Goal: Transaction & Acquisition: Purchase product/service

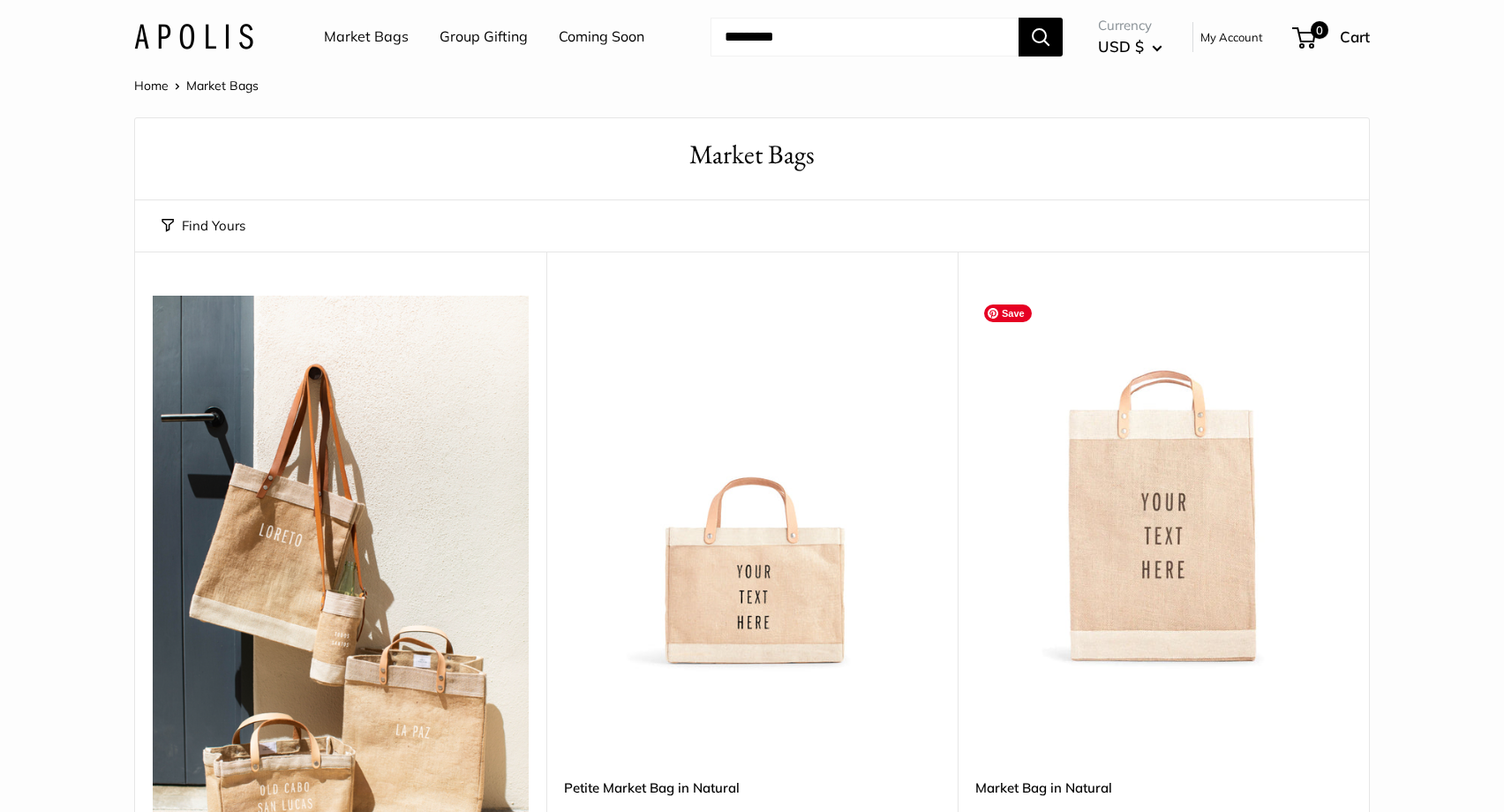
scroll to position [292, 0]
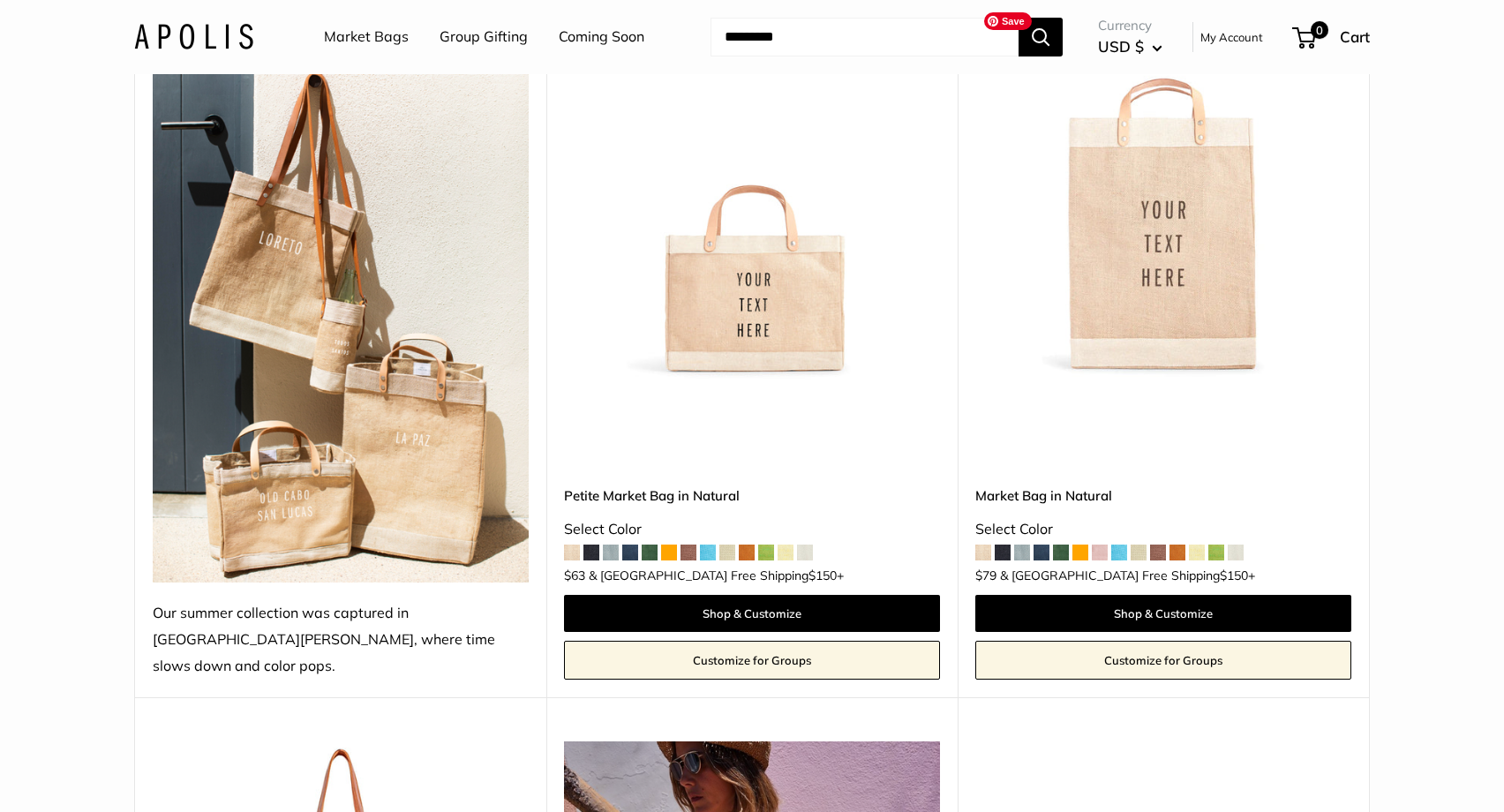
click at [0, 0] on img at bounding box center [0, 0] width 0 height 0
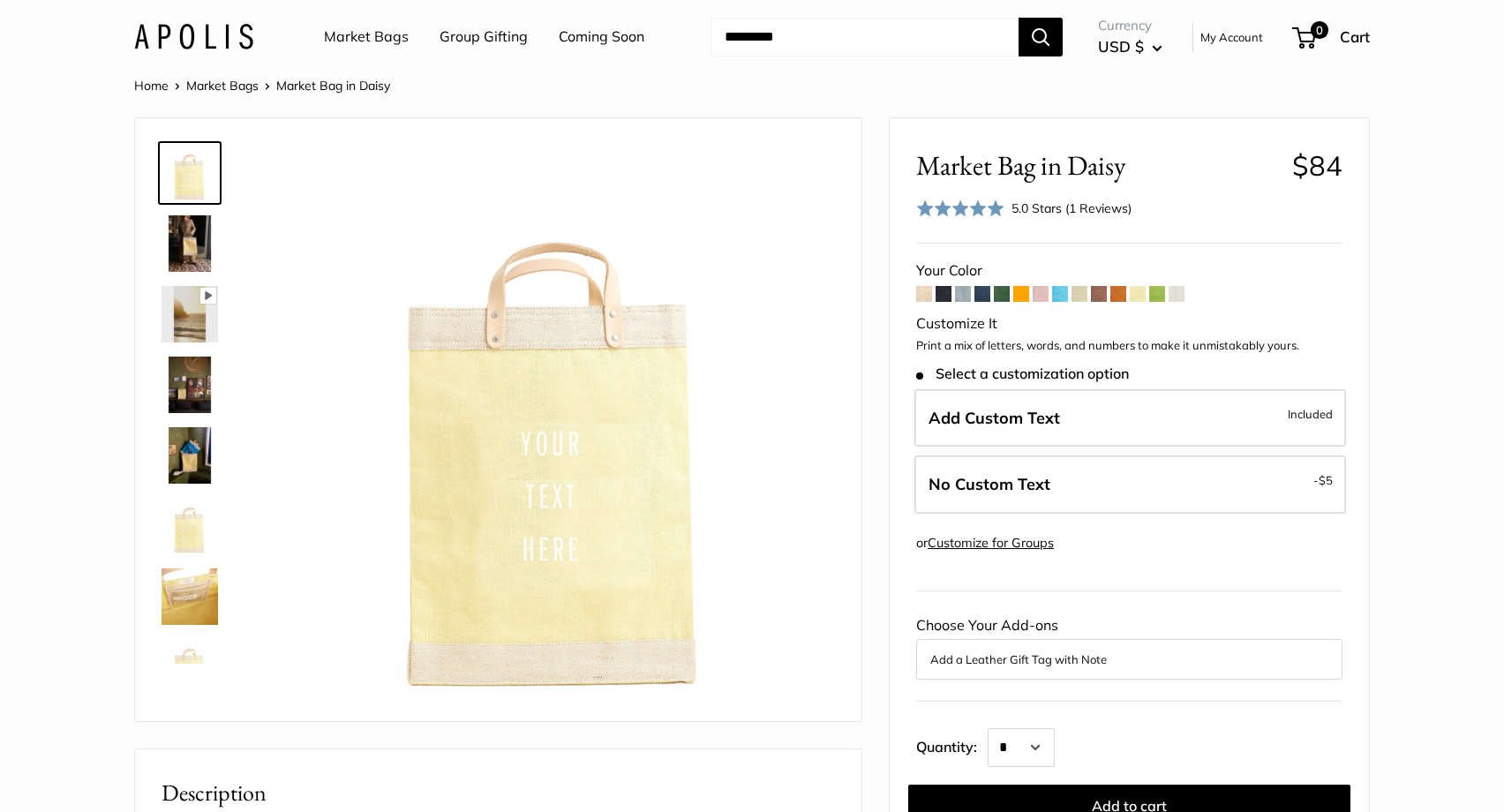
click at [979, 292] on span at bounding box center [982, 293] width 16 height 16
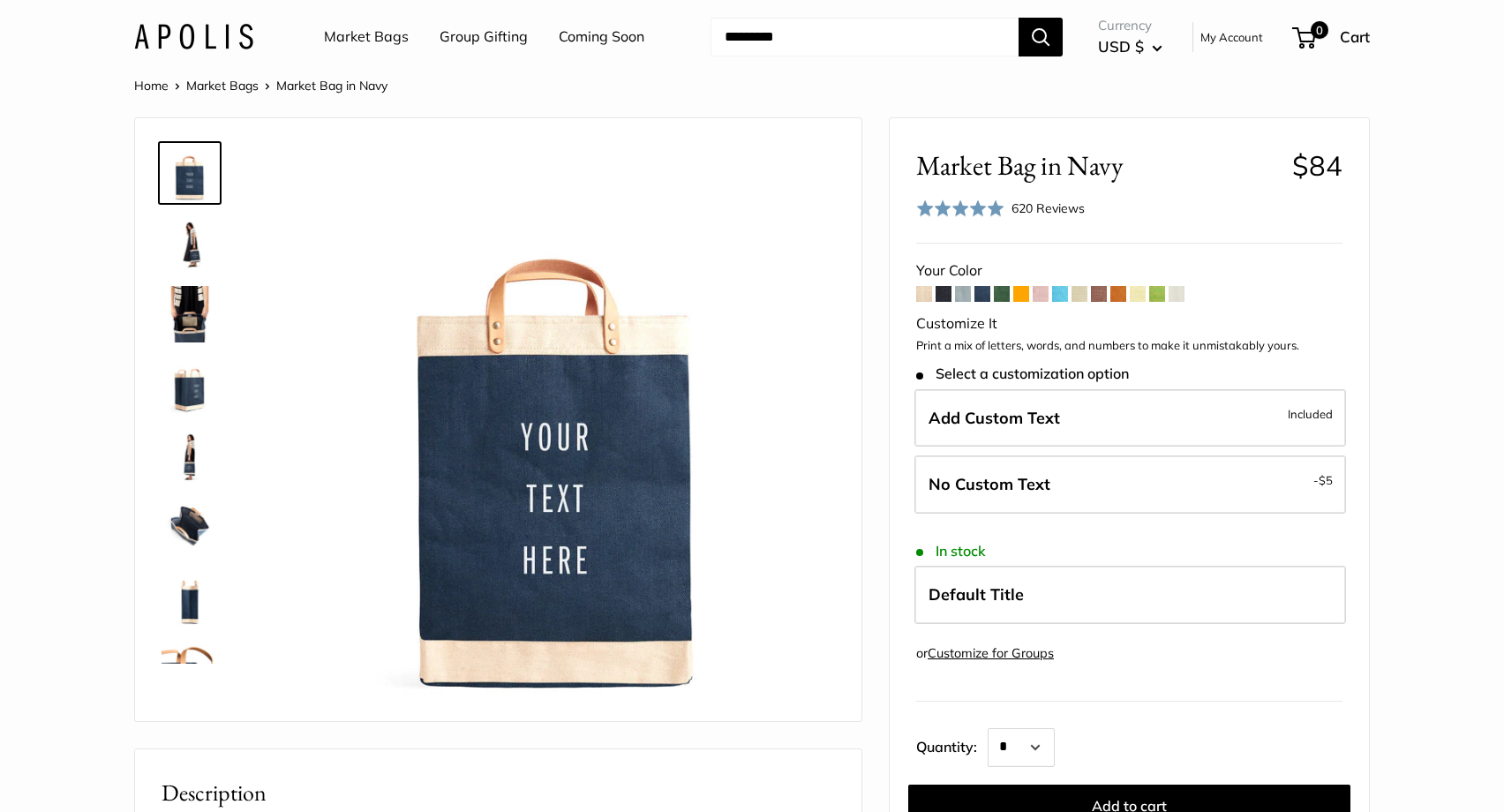
click at [1001, 295] on span at bounding box center [1001, 293] width 16 height 16
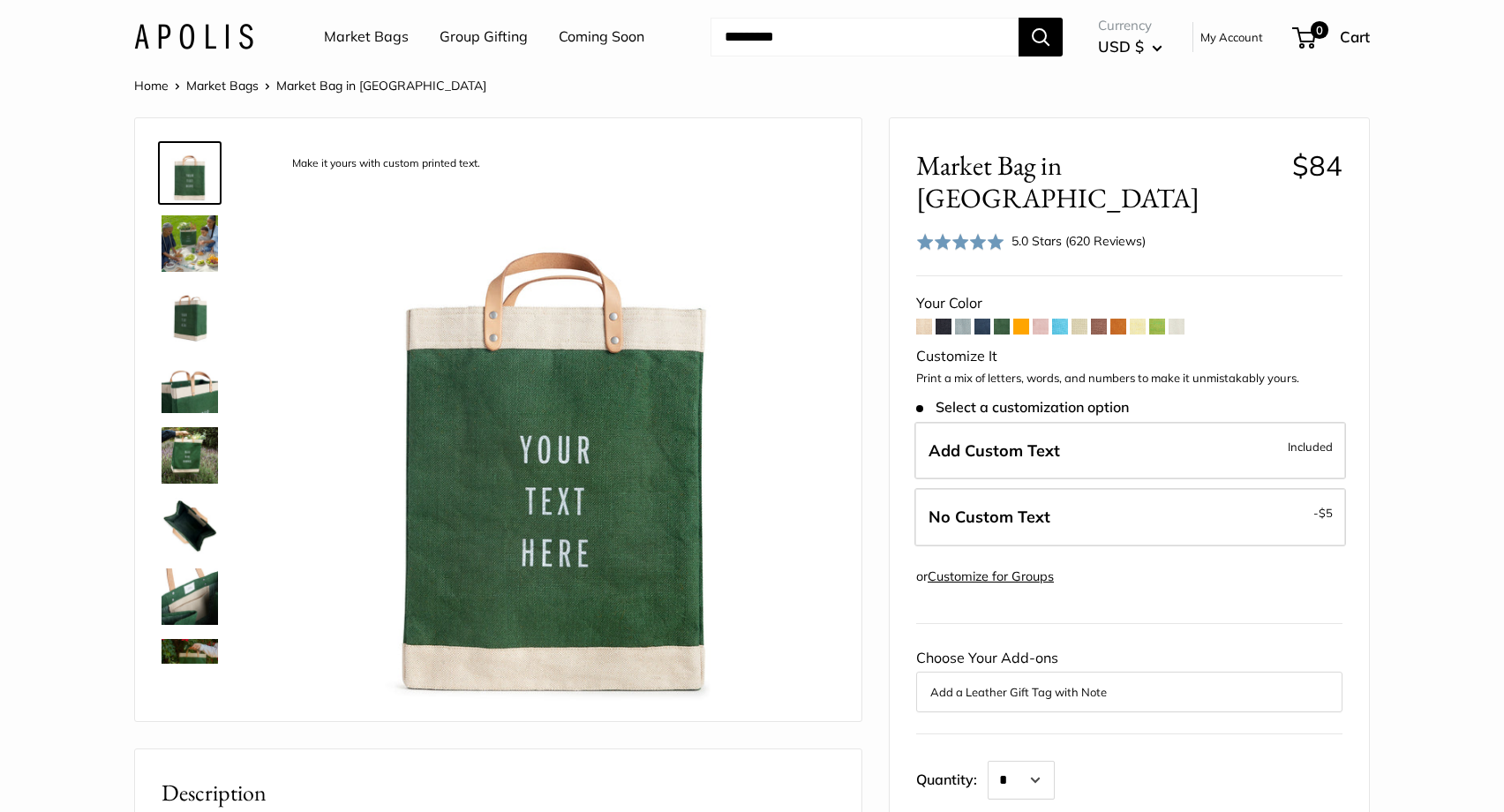
click at [967, 318] on span at bounding box center [962, 326] width 16 height 16
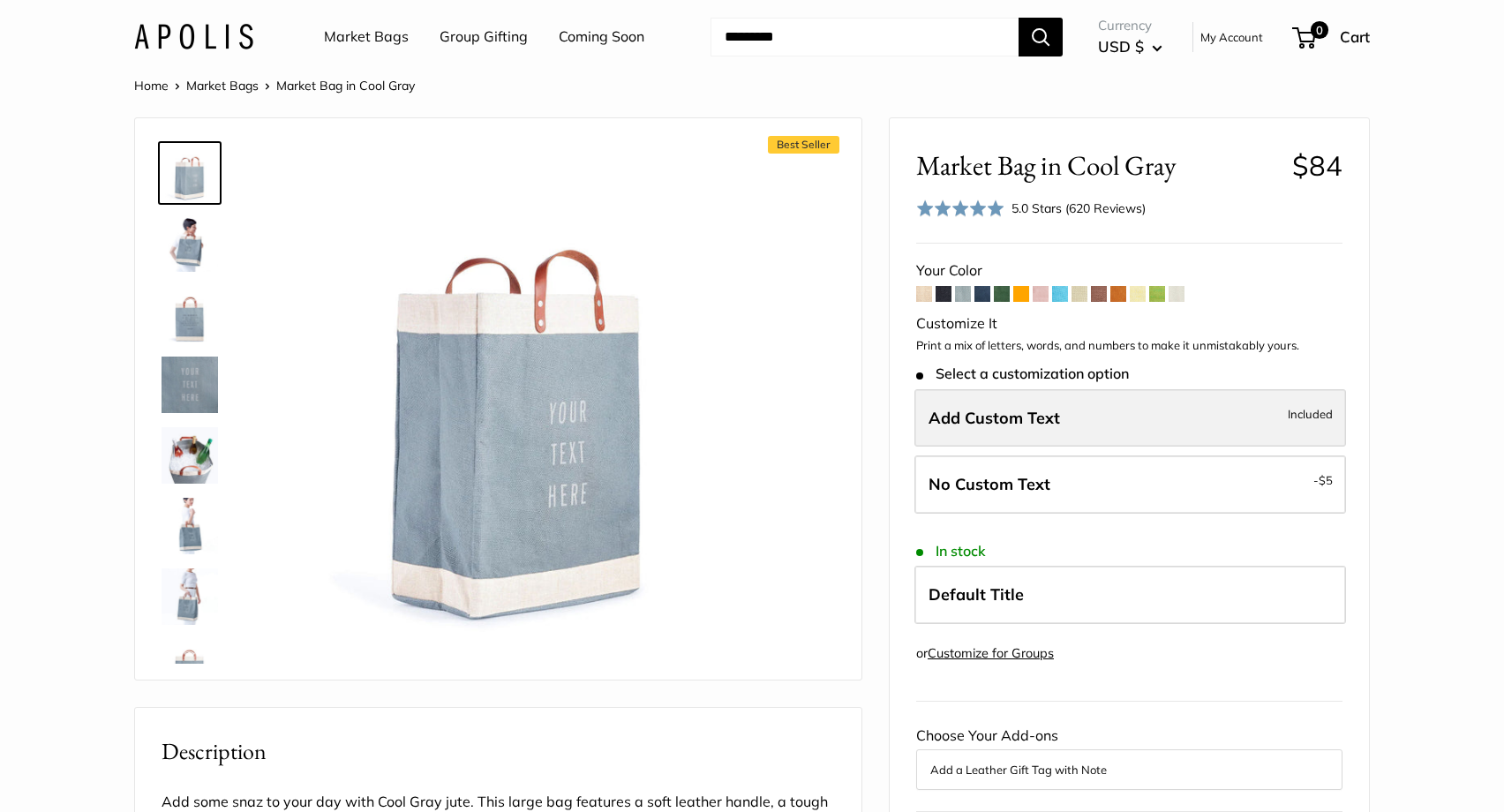
click at [970, 415] on span "Add Custom Text" at bounding box center [993, 417] width 132 height 20
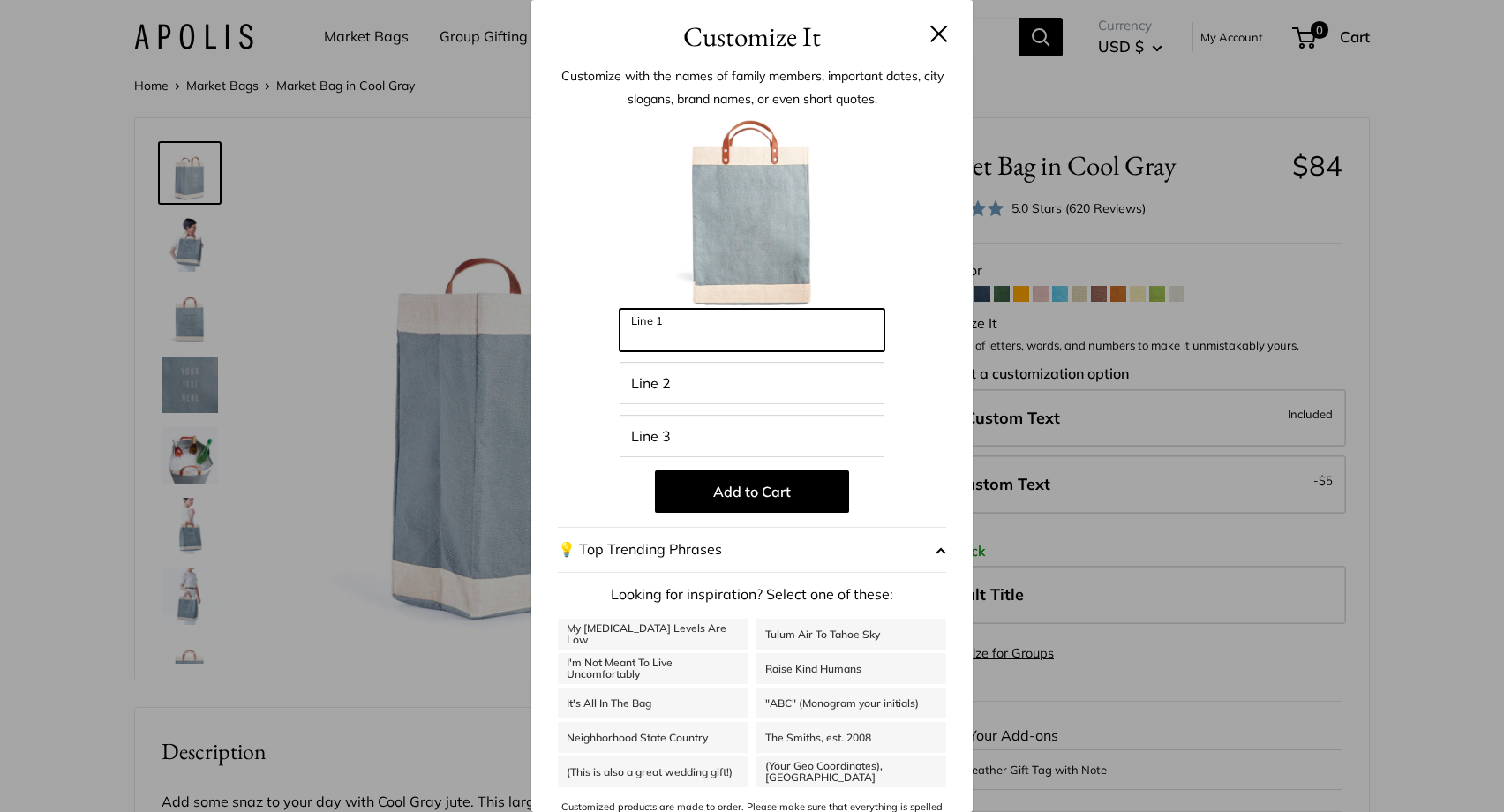
click at [732, 325] on input "Line 1" at bounding box center [752, 330] width 265 height 42
type input "****"
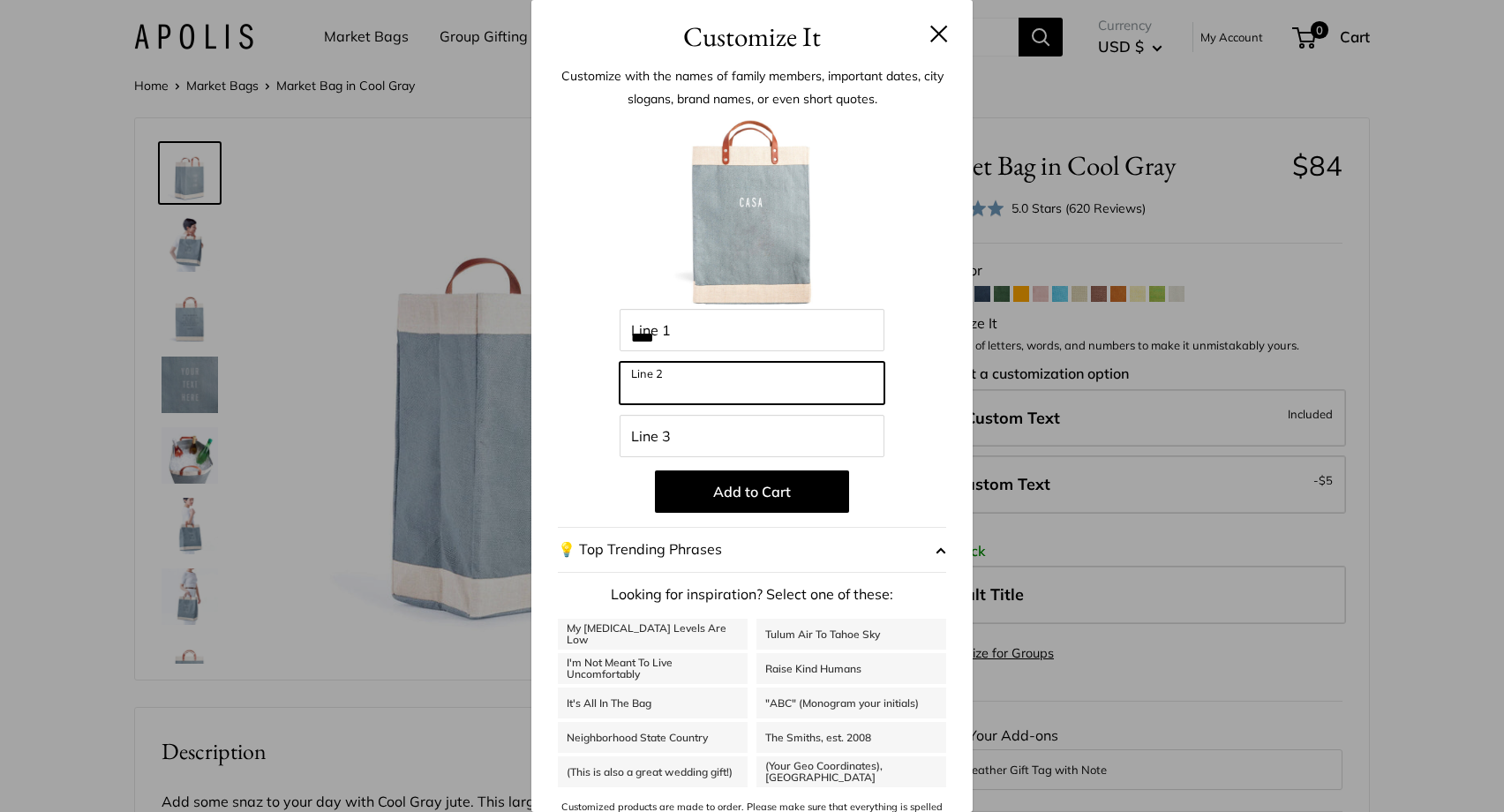
click at [716, 364] on input "Line 2" at bounding box center [752, 383] width 265 height 42
type input "*********"
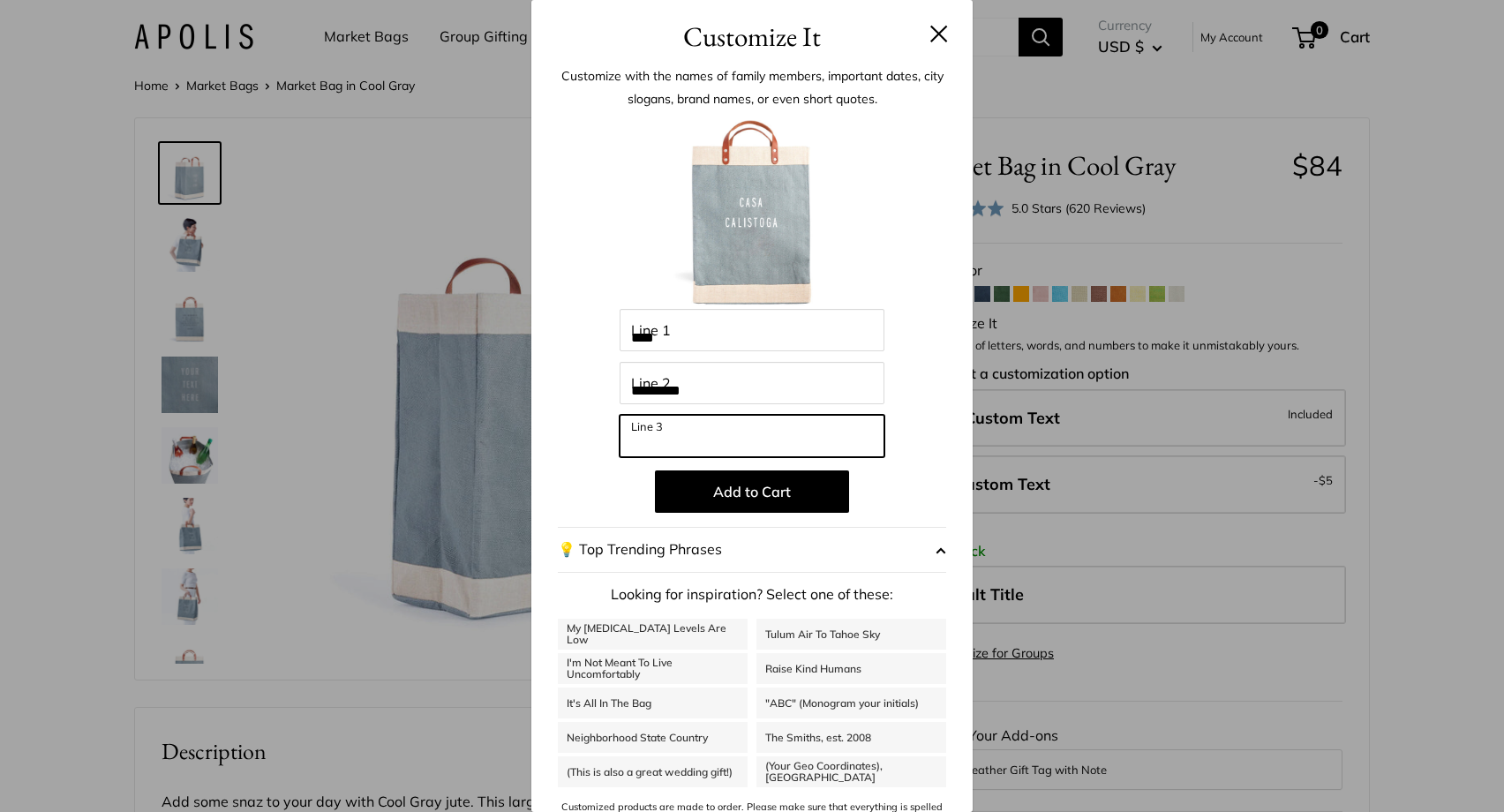
click at [685, 434] on input "Line 3" at bounding box center [752, 436] width 265 height 42
type input "**********"
click at [934, 33] on button at bounding box center [938, 33] width 17 height 17
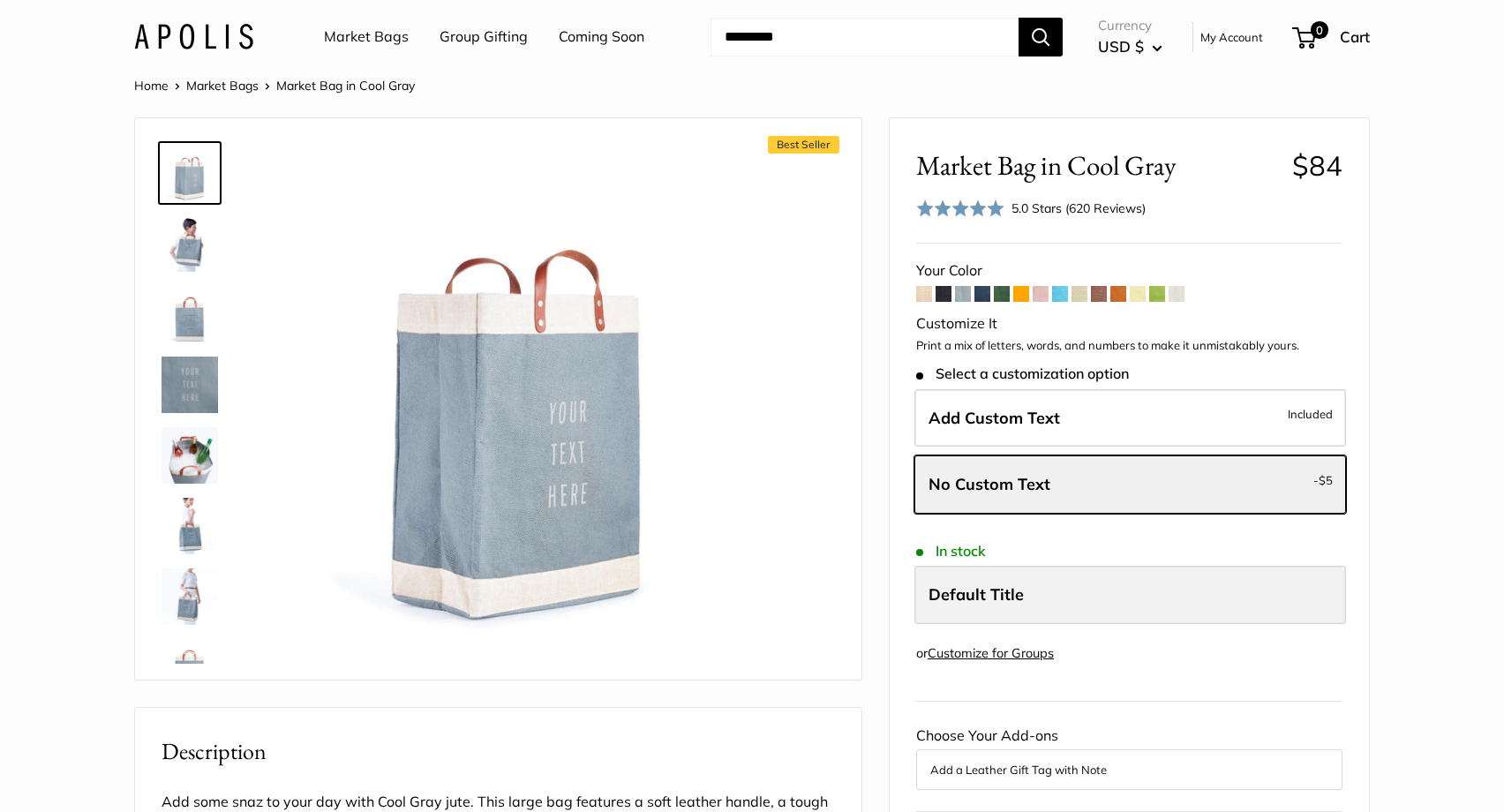
click at [1047, 611] on label "Default Title" at bounding box center [1130, 594] width 431 height 58
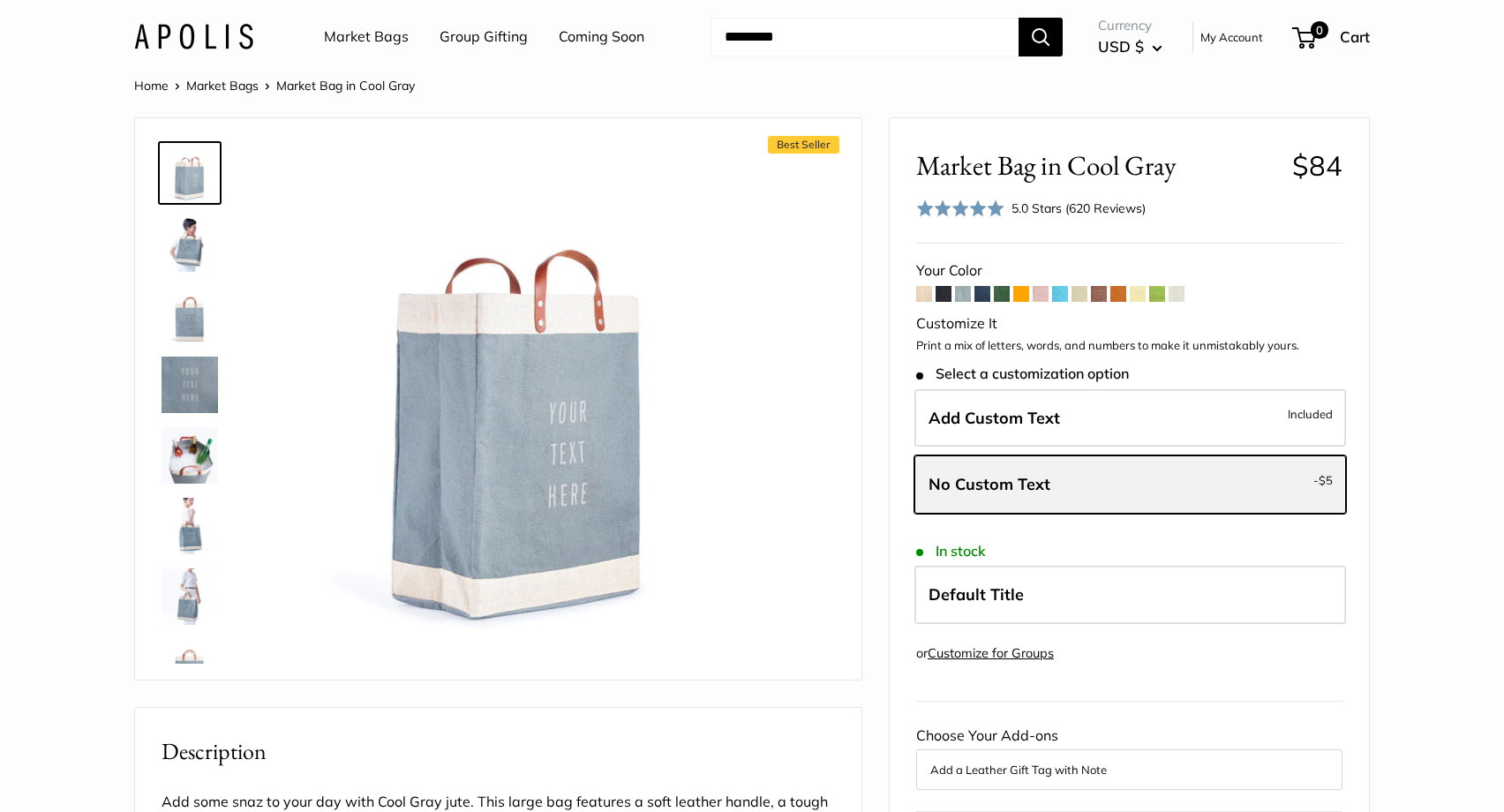
click at [1021, 483] on span "No Custom Text" at bounding box center [989, 484] width 121 height 20
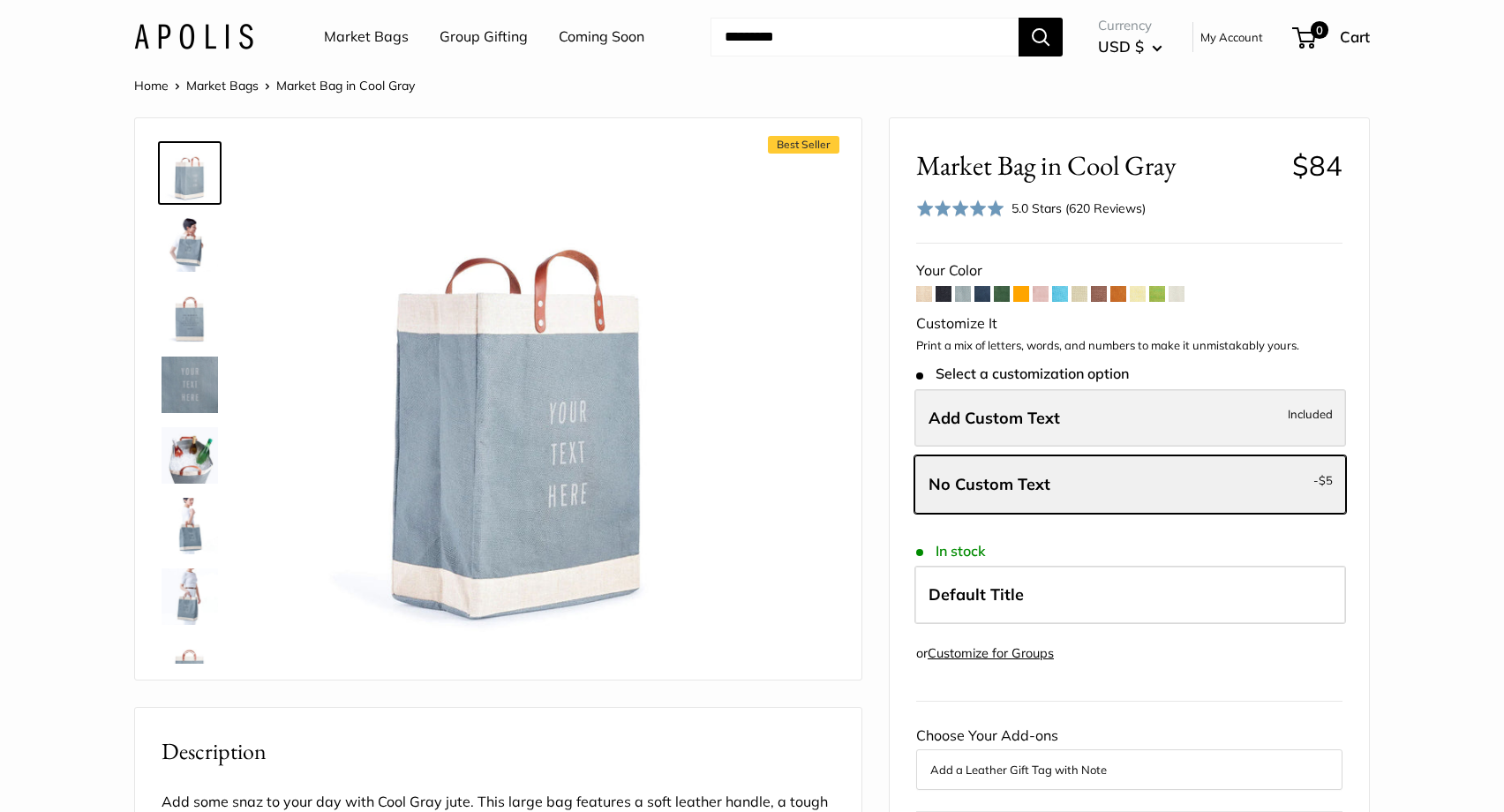
click at [1037, 410] on span "Add Custom Text" at bounding box center [993, 417] width 132 height 20
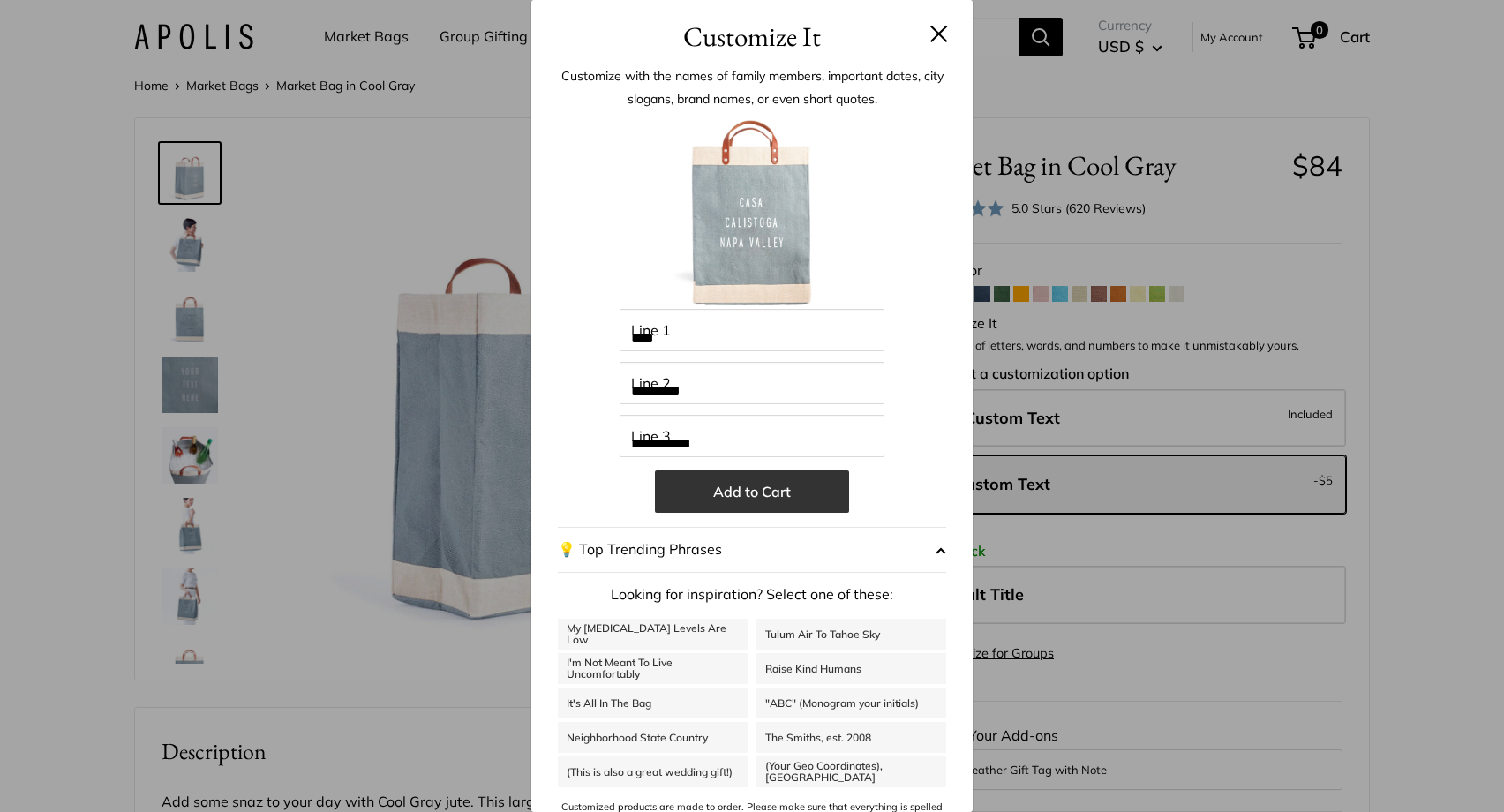
click at [757, 491] on button "Add to Cart" at bounding box center [752, 491] width 194 height 42
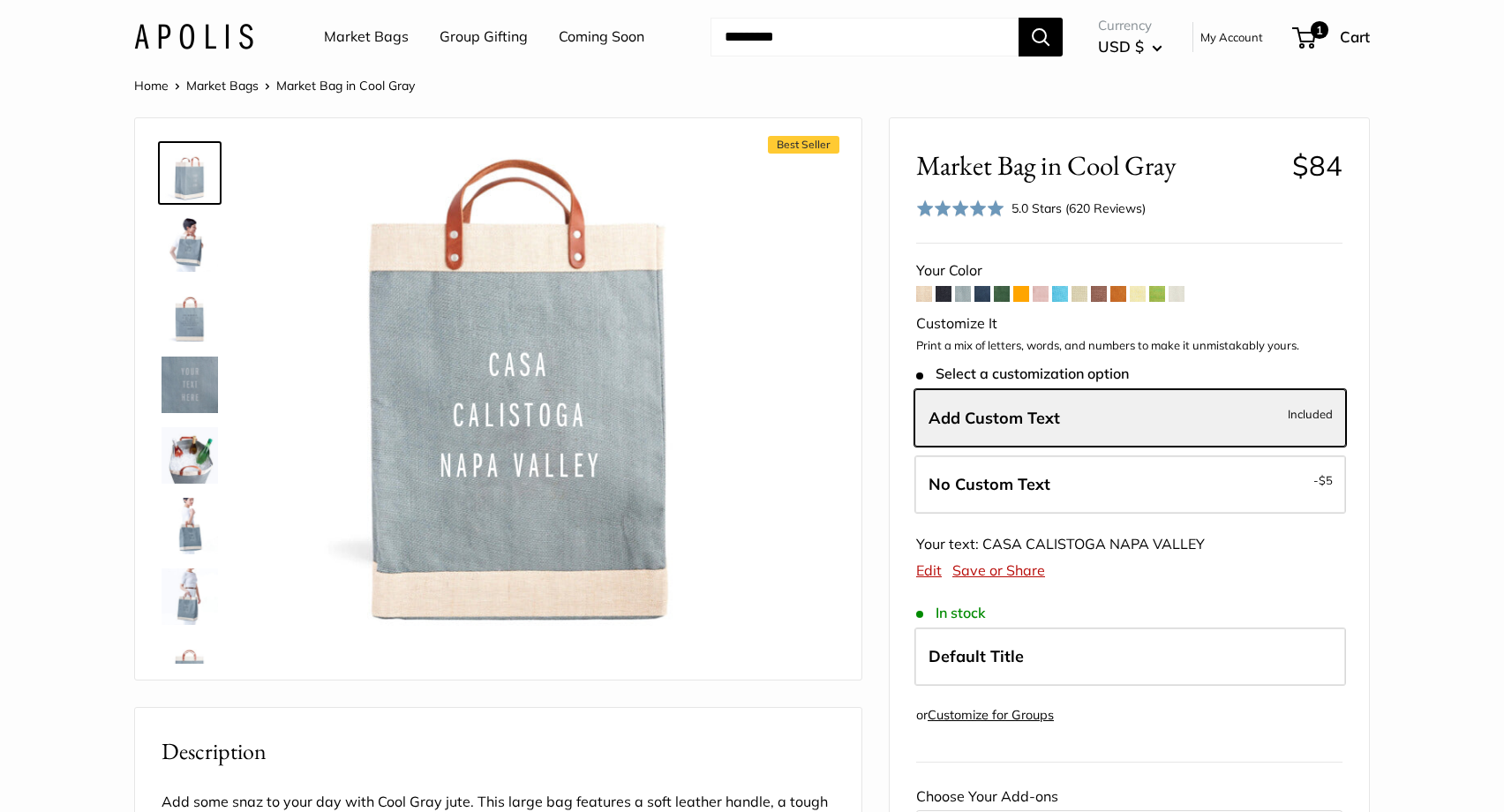
click at [775, 32] on input "Search..." at bounding box center [864, 37] width 308 height 39
type input "****"
click at [1018, 17] on button "Search" at bounding box center [1040, 37] width 44 height 39
click at [352, 35] on link "Market Bags" at bounding box center [366, 37] width 85 height 27
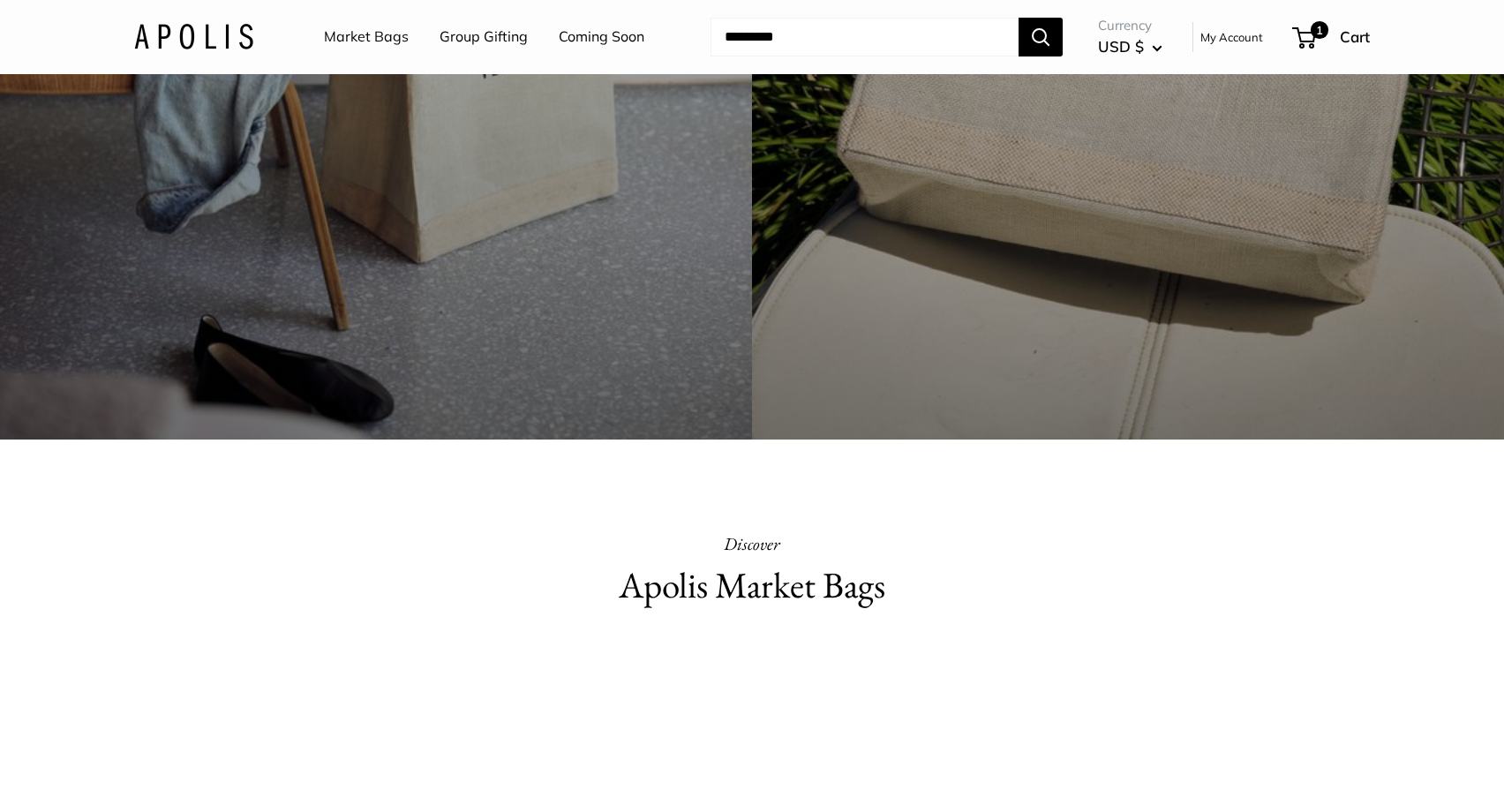
scroll to position [459, 0]
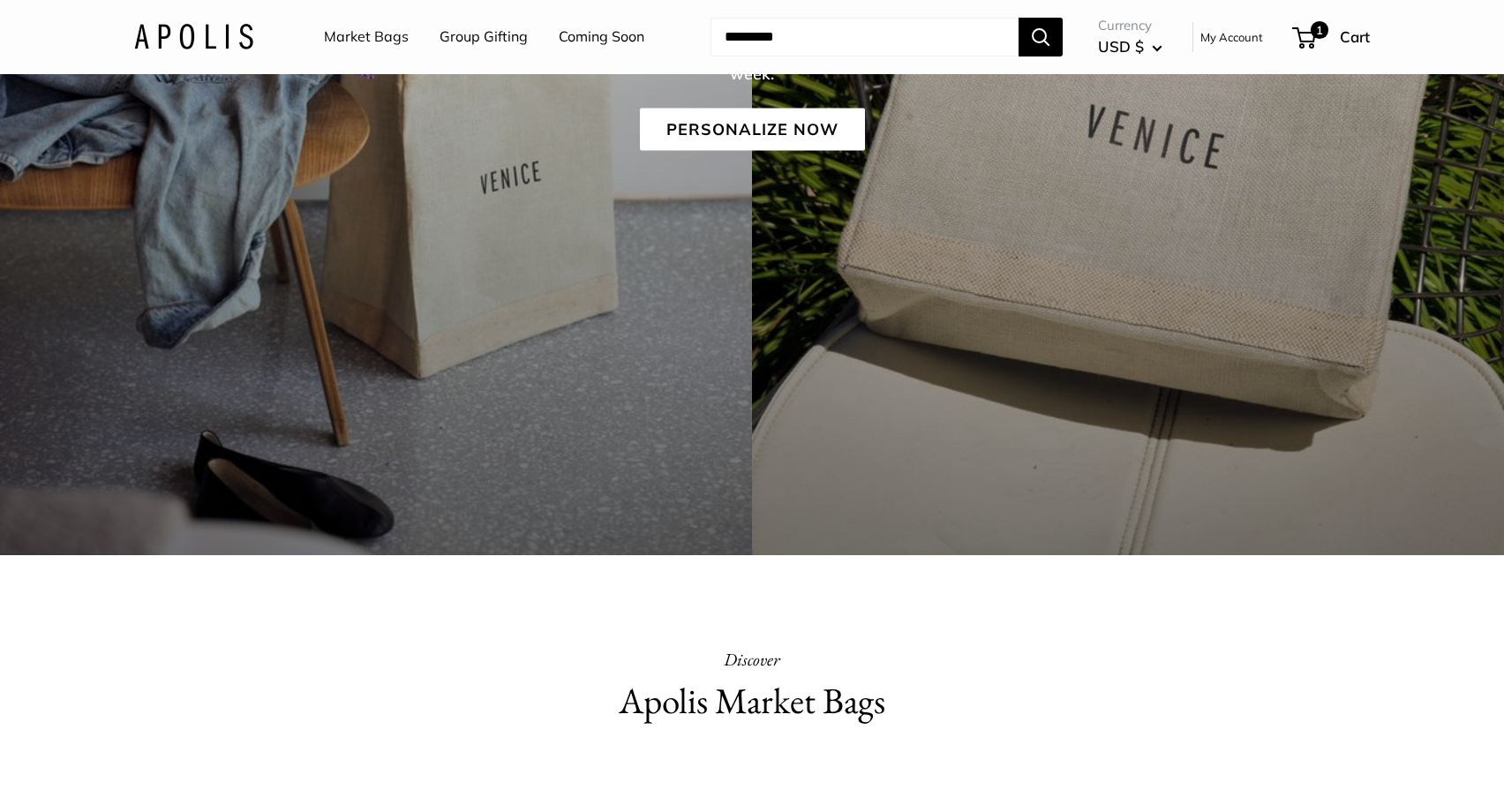
click at [352, 47] on link "Market Bags" at bounding box center [366, 37] width 85 height 27
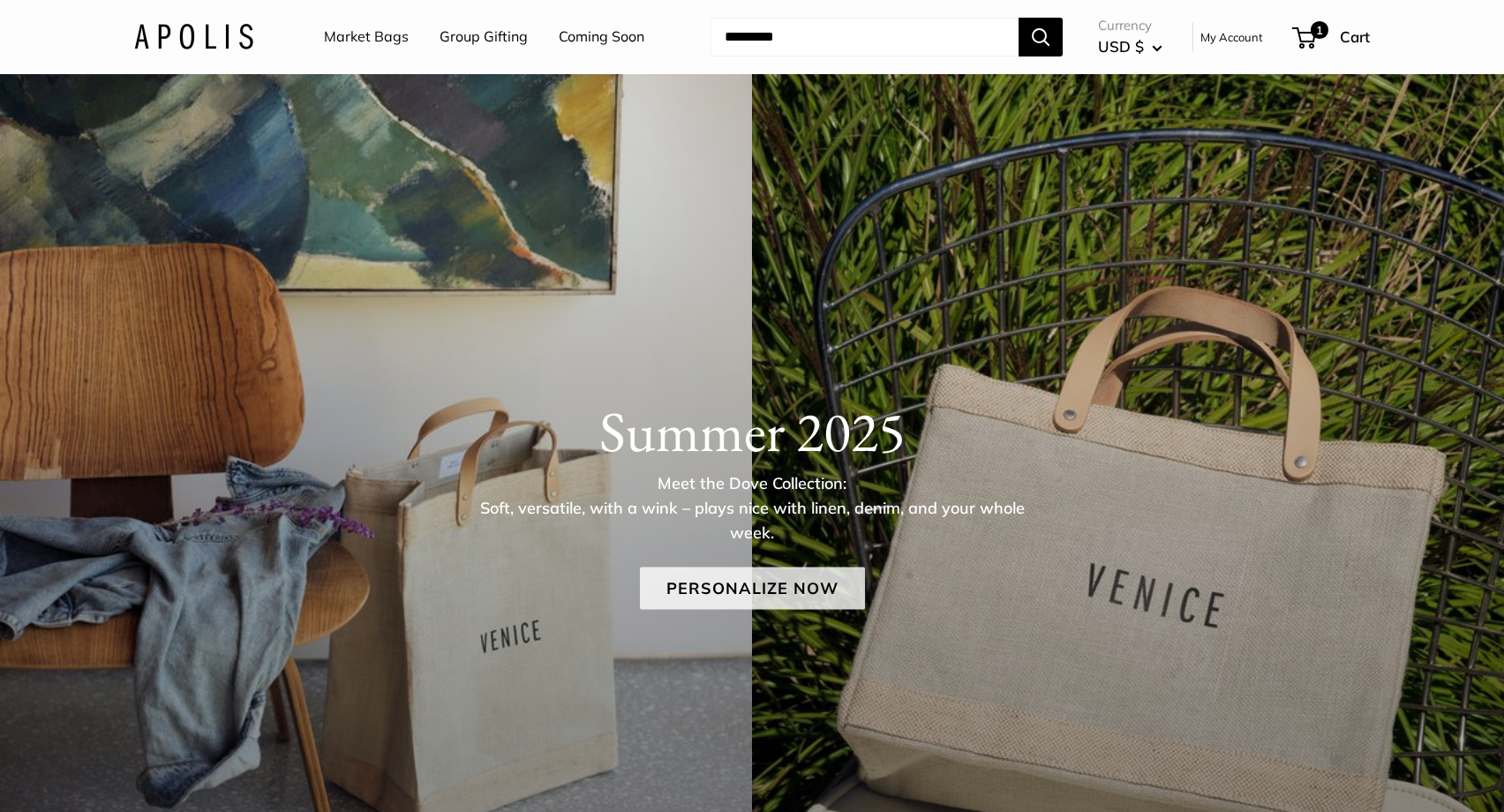
click at [753, 588] on link "Personalize Now" at bounding box center [752, 589] width 225 height 42
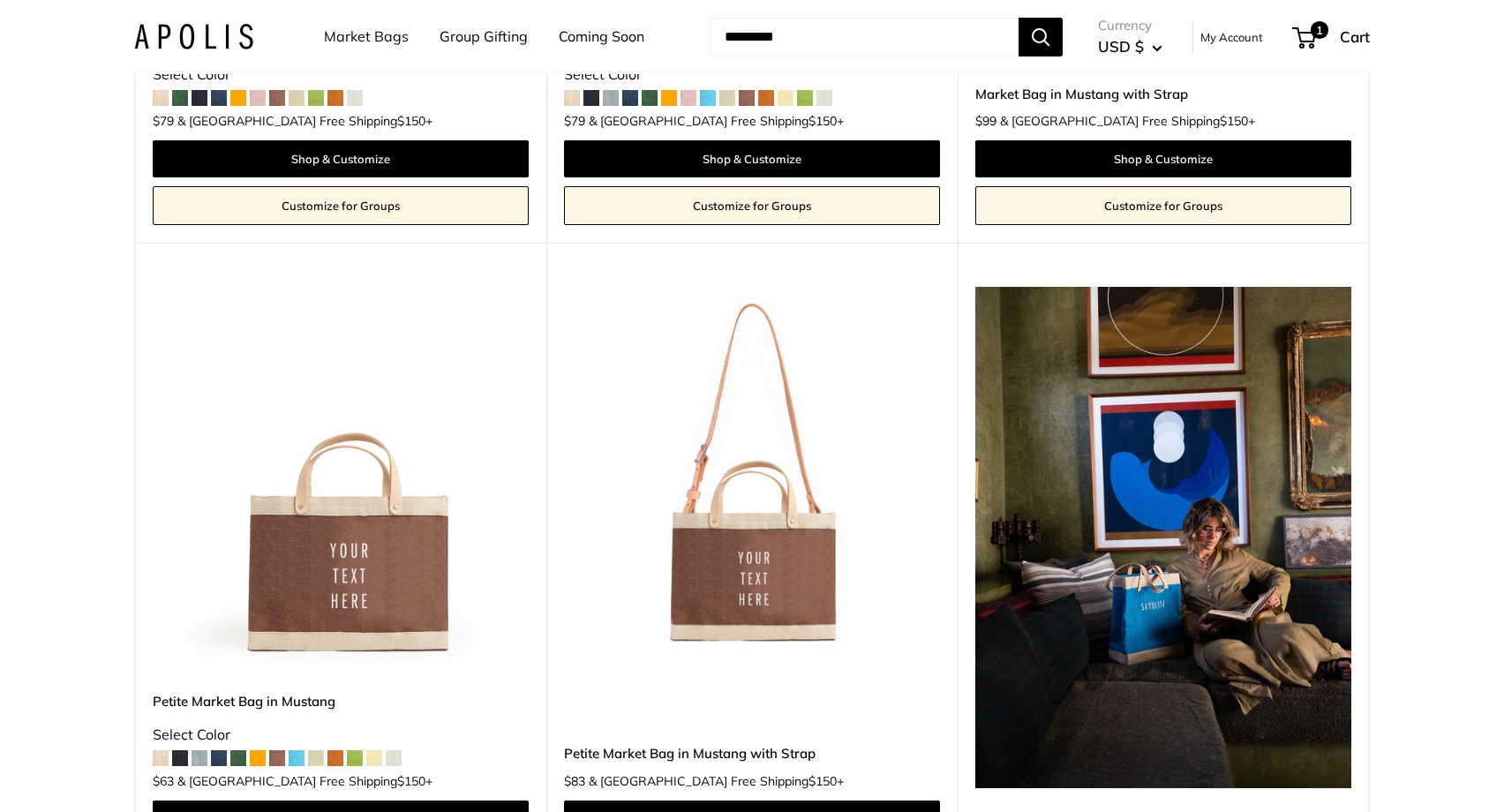
scroll to position [5411, 0]
